Goal: Transaction & Acquisition: Purchase product/service

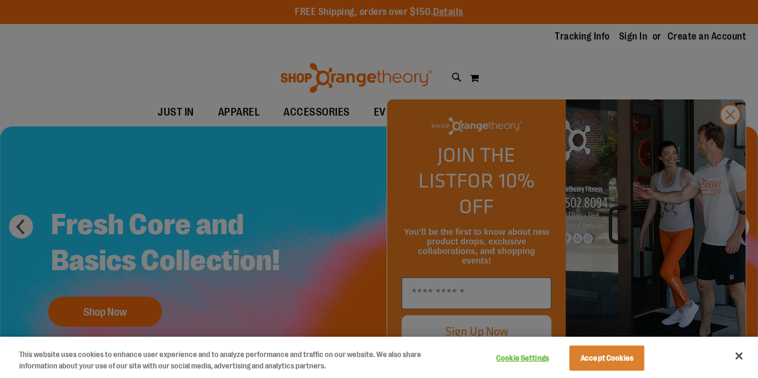
click at [728, 154] on div at bounding box center [379, 189] width 758 height 378
click at [725, 141] on div at bounding box center [379, 189] width 758 height 378
click at [481, 109] on div at bounding box center [379, 189] width 758 height 378
click at [237, 200] on div at bounding box center [379, 189] width 758 height 378
click at [595, 360] on button "Accept Cookies" at bounding box center [607, 358] width 75 height 25
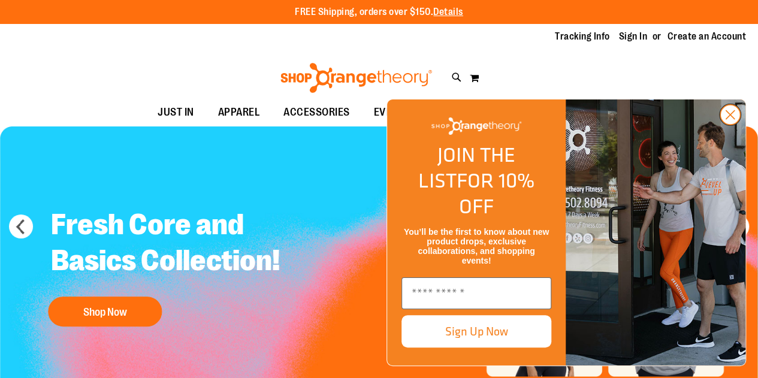
click at [734, 125] on icon "Close dialog" at bounding box center [730, 114] width 21 height 21
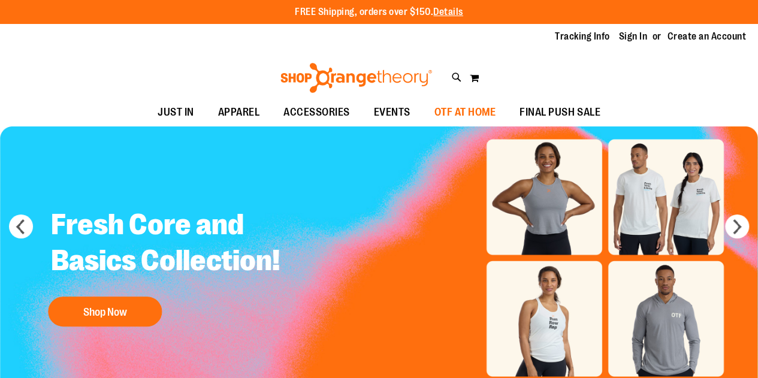
click at [452, 112] on span "OTF AT HOME" at bounding box center [466, 112] width 62 height 27
